Goal: Contribute content: Add original content to the website for others to see

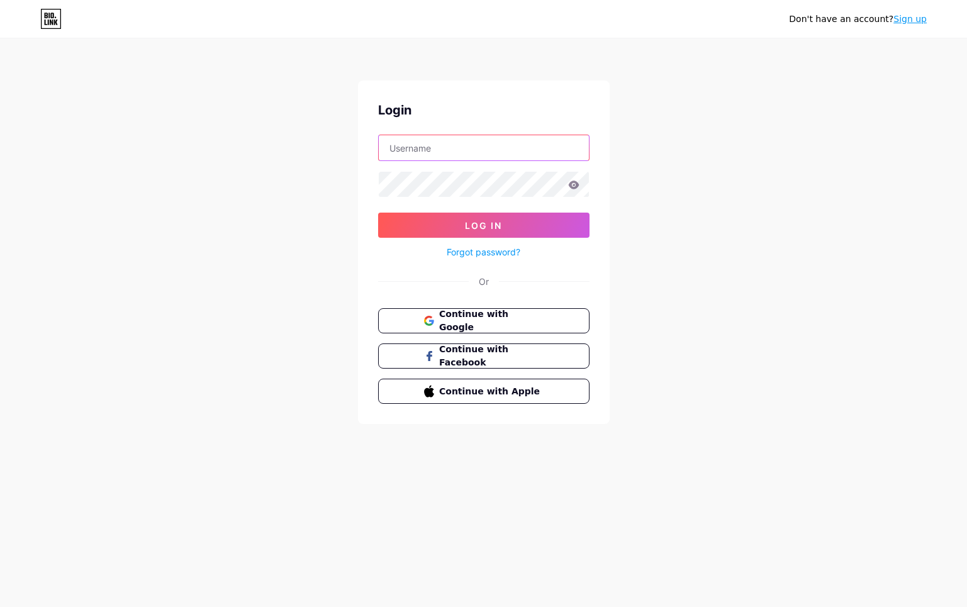
click at [514, 158] on input "text" at bounding box center [484, 147] width 210 height 25
type input "[EMAIL_ADDRESS][DOMAIN_NAME]"
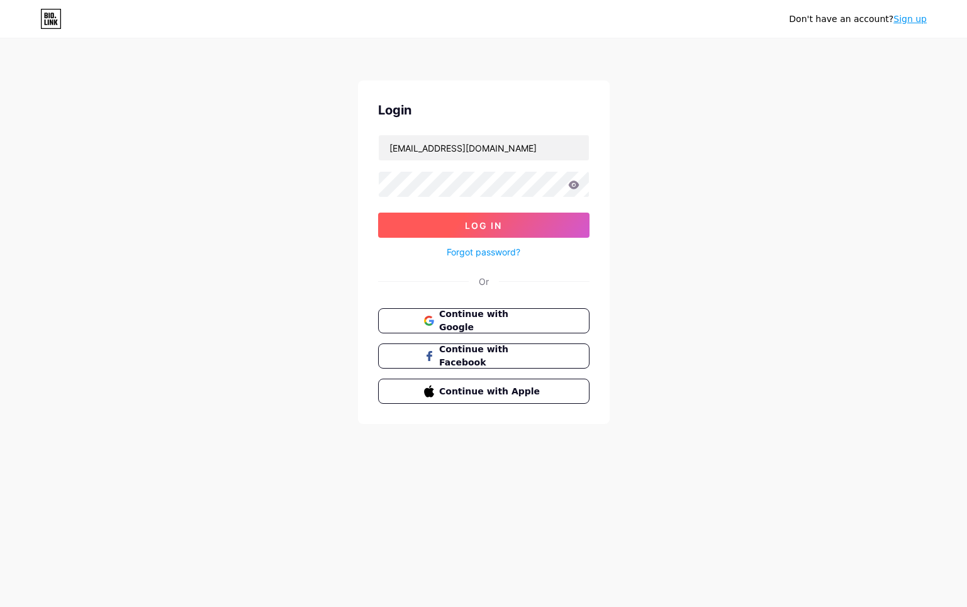
click at [503, 225] on button "Log In" at bounding box center [483, 225] width 211 height 25
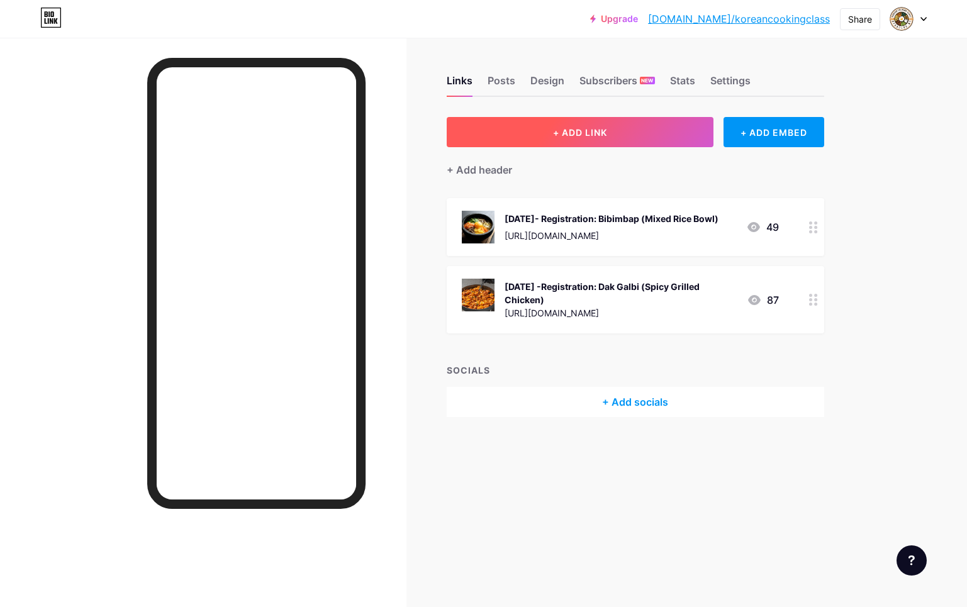
click at [653, 142] on button "+ ADD LINK" at bounding box center [580, 132] width 267 height 30
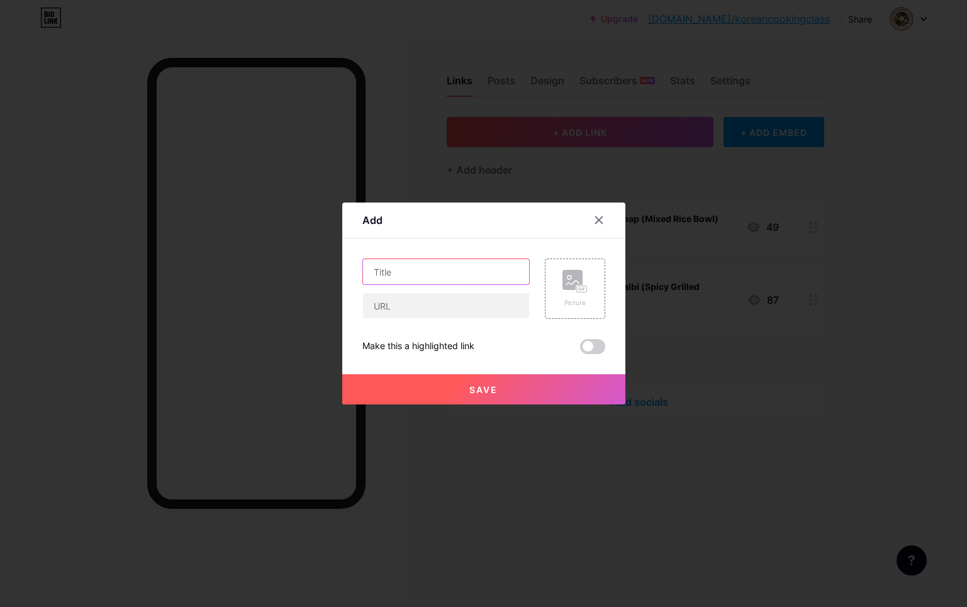
click at [489, 270] on input "text" at bounding box center [446, 271] width 166 height 25
type input "S"
type input "[DATE]- Registration: Kimbab"
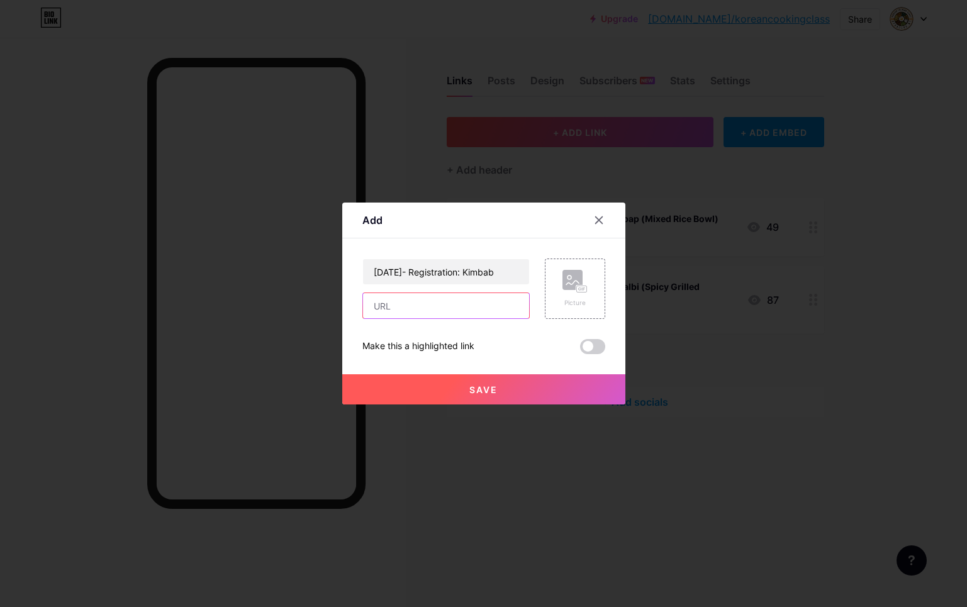
click at [417, 304] on input "text" at bounding box center [446, 305] width 166 height 25
paste input "[URL][DOMAIN_NAME]"
type input "[URL][DOMAIN_NAME]"
click at [574, 292] on icon at bounding box center [574, 281] width 25 height 23
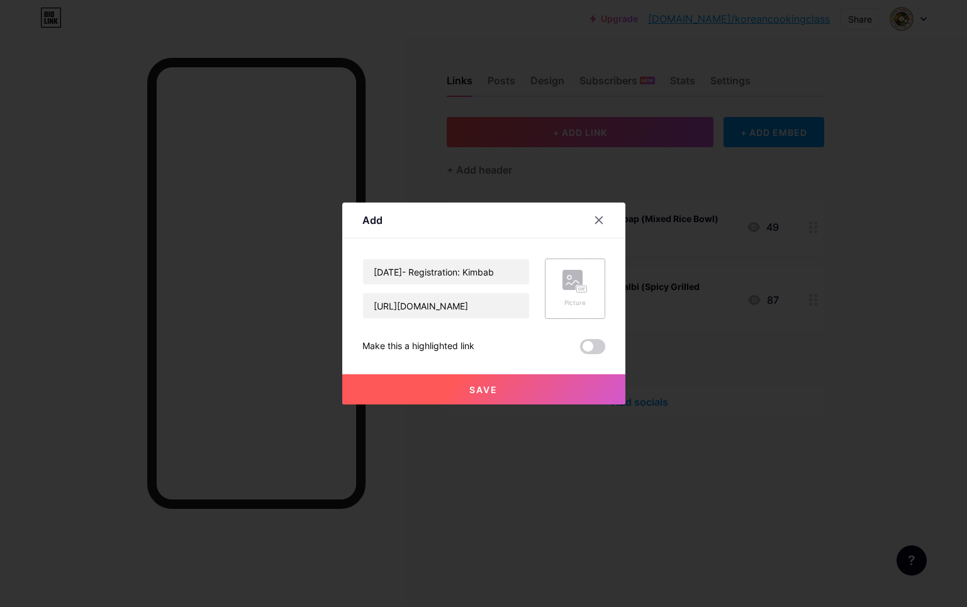
scroll to position [0, 0]
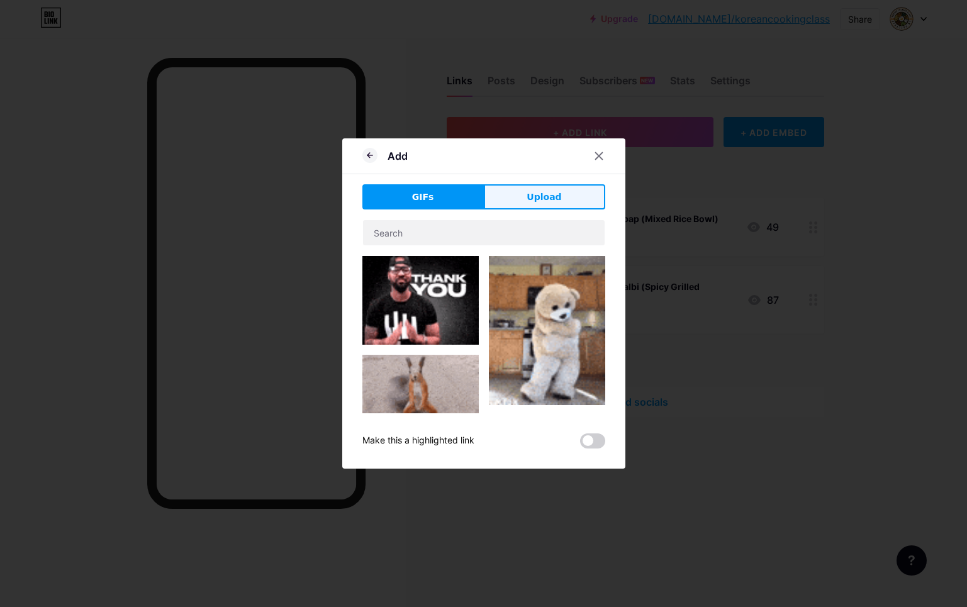
click at [561, 192] on button "Upload" at bounding box center [544, 196] width 121 height 25
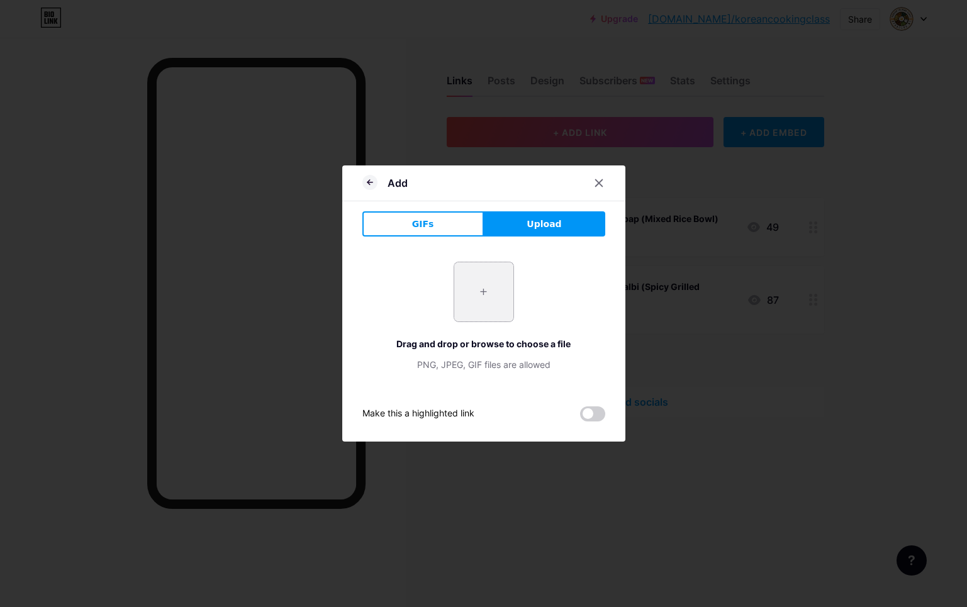
click at [498, 295] on input "file" at bounding box center [483, 291] width 59 height 59
type input "C:\fakepath\vegan-kimchi-pancakes-1-of-1-1024x683.jpg"
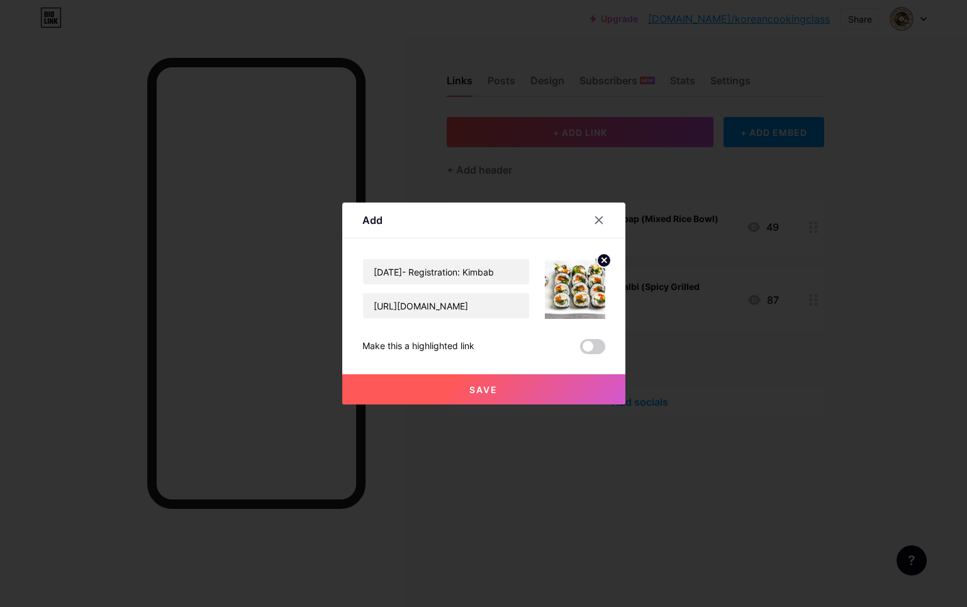
click at [503, 388] on button "Save" at bounding box center [483, 389] width 283 height 30
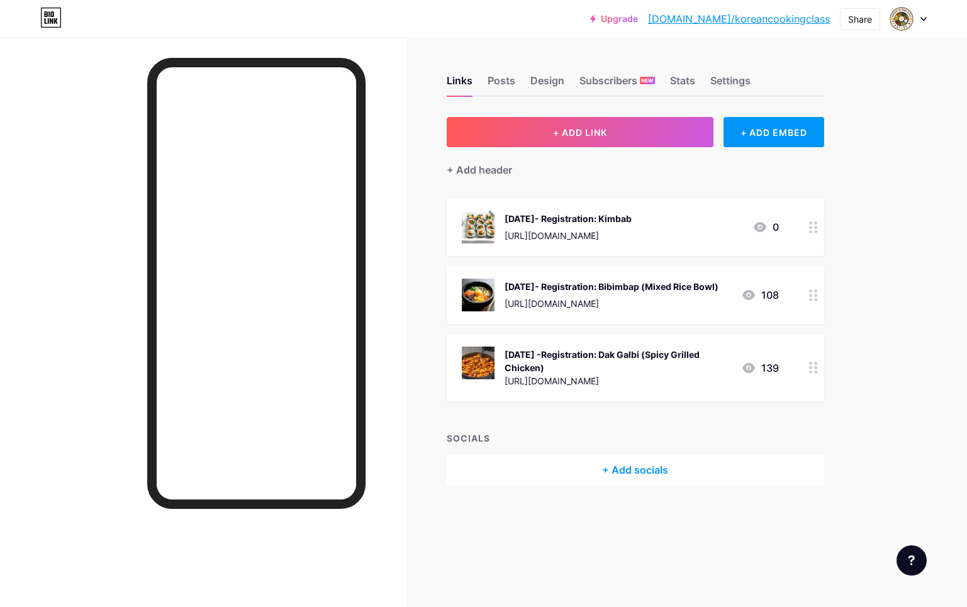
click at [812, 299] on icon at bounding box center [813, 295] width 9 height 12
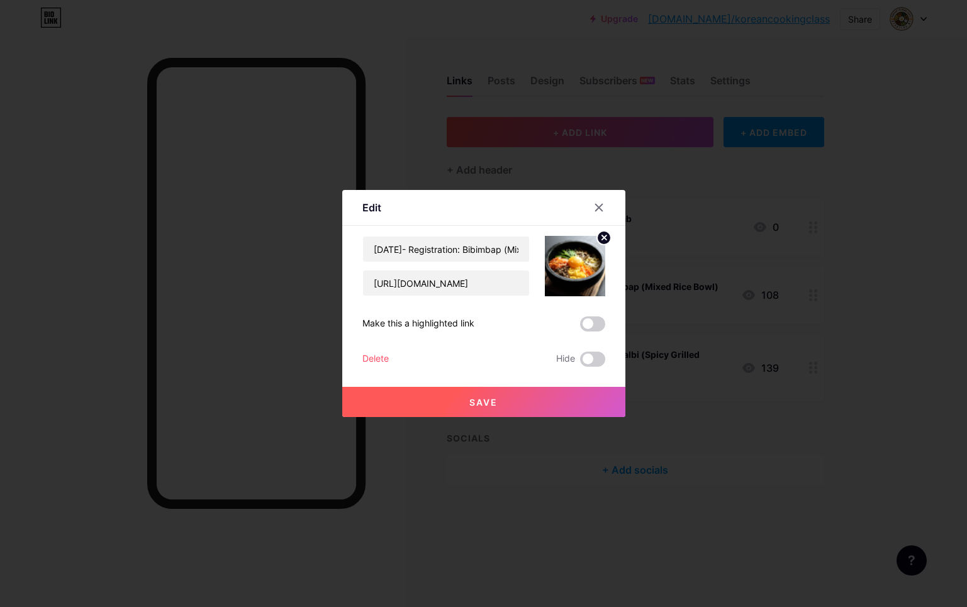
click at [377, 359] on div "Delete" at bounding box center [375, 359] width 26 height 15
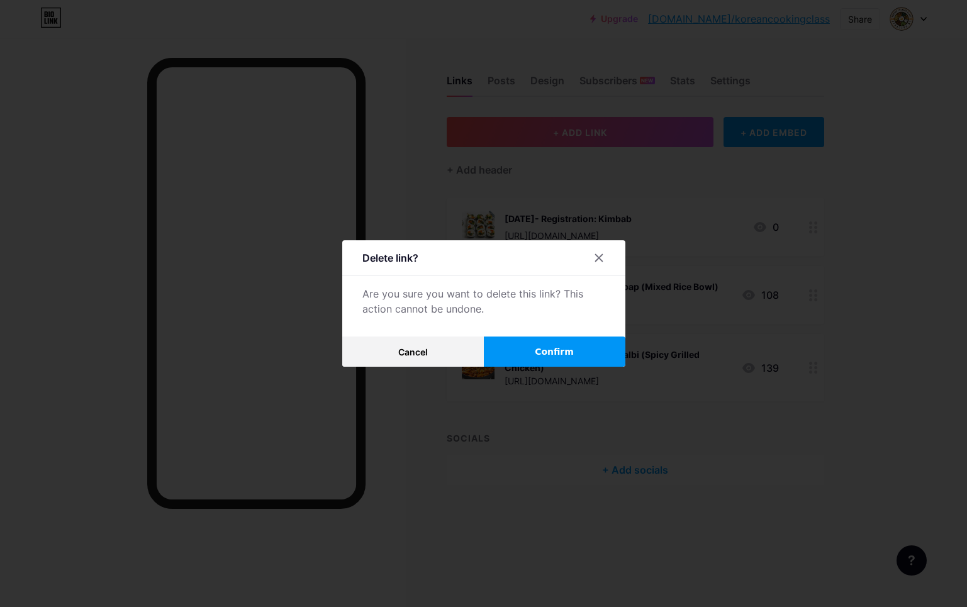
click at [509, 355] on button "Confirm" at bounding box center [555, 351] width 142 height 30
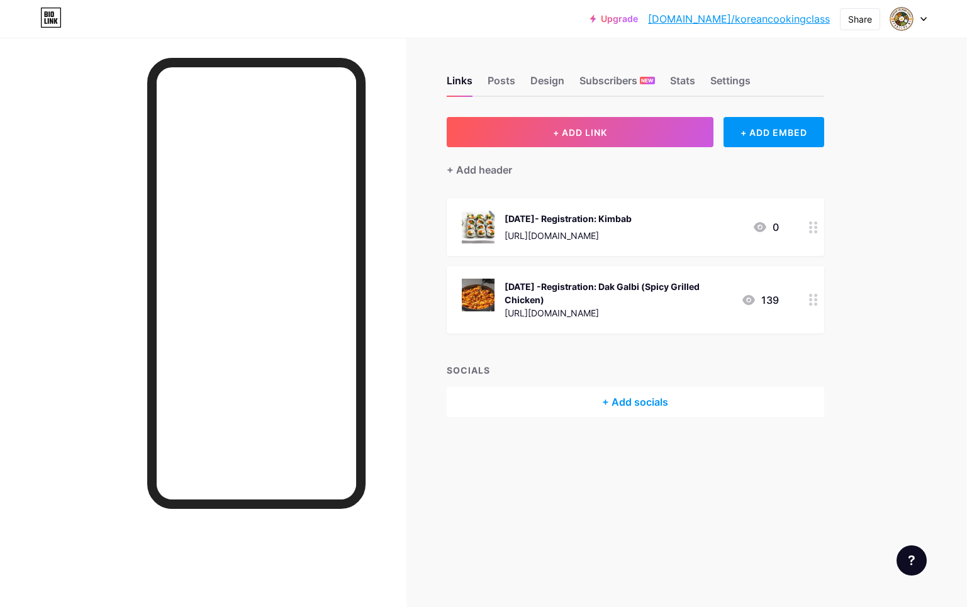
click at [812, 304] on icon at bounding box center [813, 300] width 9 height 12
click at [387, 359] on div "Delete" at bounding box center [375, 359] width 26 height 15
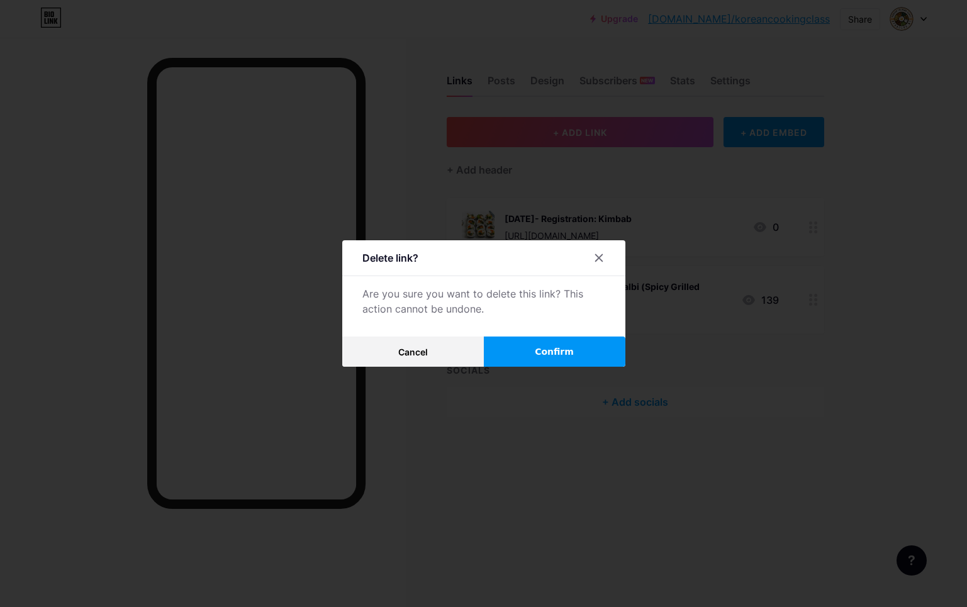
click at [533, 355] on button "Confirm" at bounding box center [555, 351] width 142 height 30
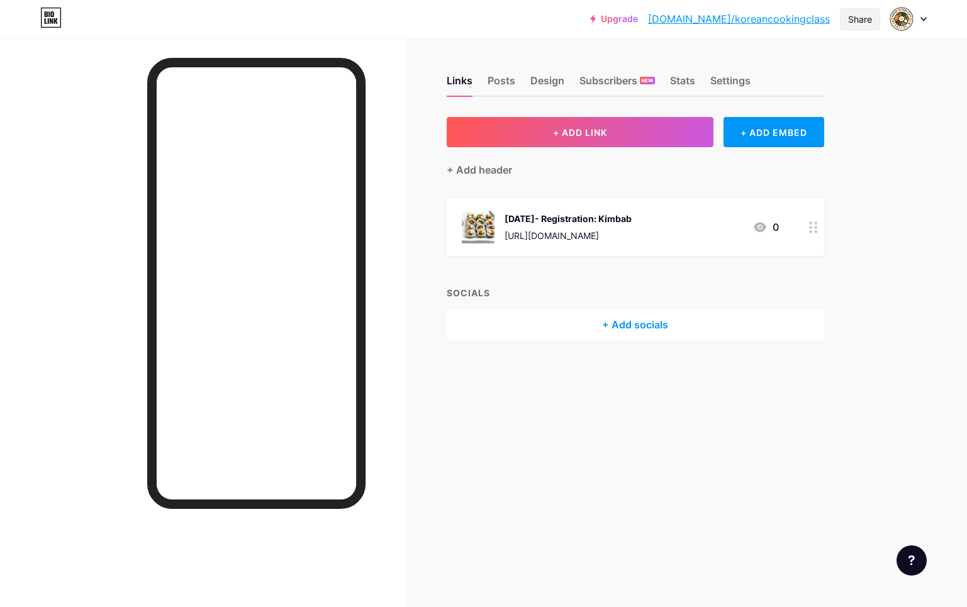
click at [846, 18] on div "Share" at bounding box center [860, 19] width 40 height 22
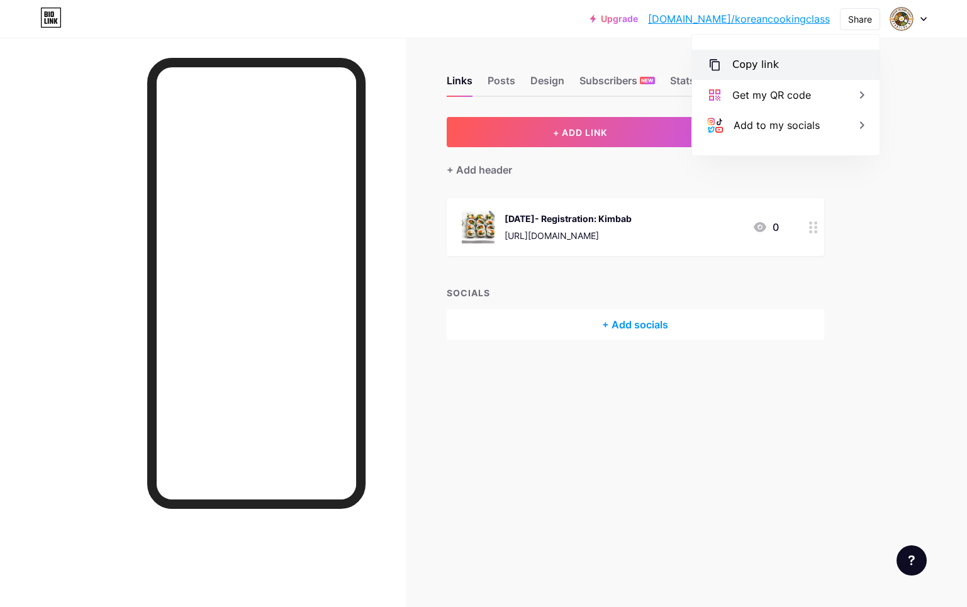
click at [770, 70] on div "Copy link" at bounding box center [755, 64] width 47 height 15
click at [745, 67] on div "Copied" at bounding box center [749, 64] width 35 height 15
